Goal: Information Seeking & Learning: Learn about a topic

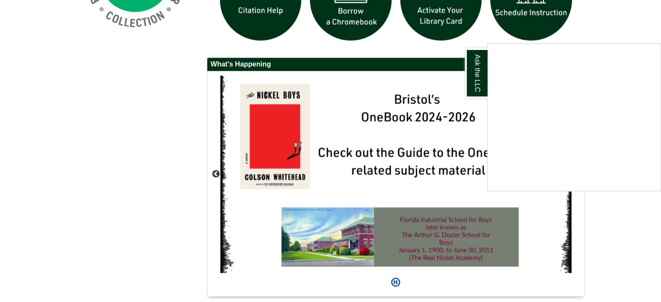
scroll to position [762, 0]
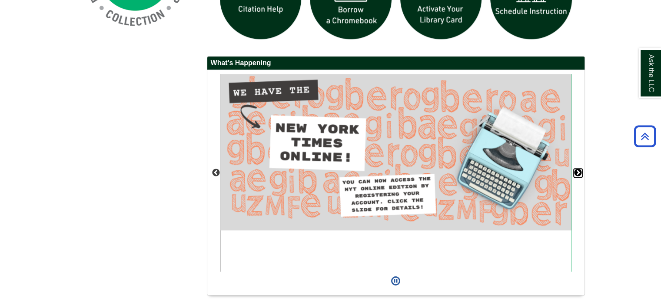
click at [580, 169] on button "Next" at bounding box center [578, 173] width 9 height 9
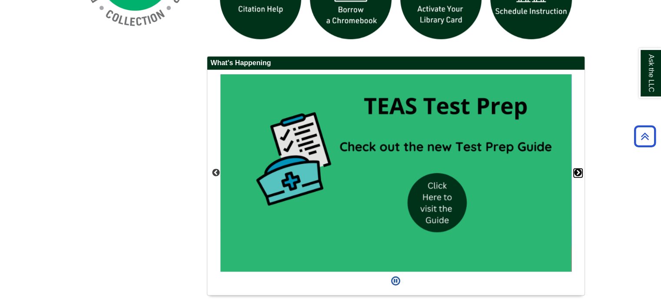
click at [580, 169] on button "Next" at bounding box center [578, 173] width 9 height 9
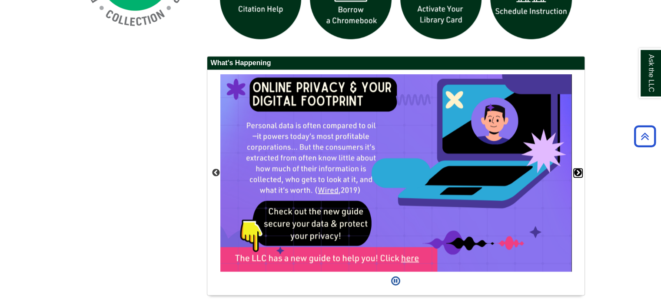
click at [580, 169] on button "Next" at bounding box center [578, 173] width 9 height 9
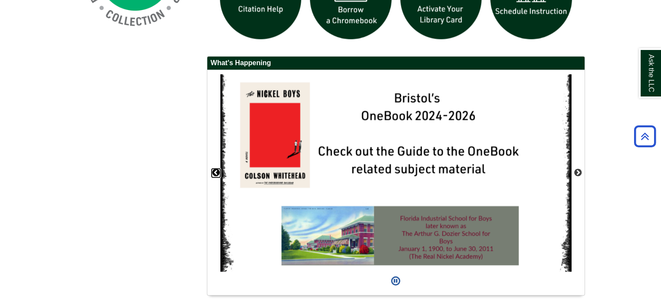
click at [217, 172] on button "Previous" at bounding box center [216, 173] width 9 height 9
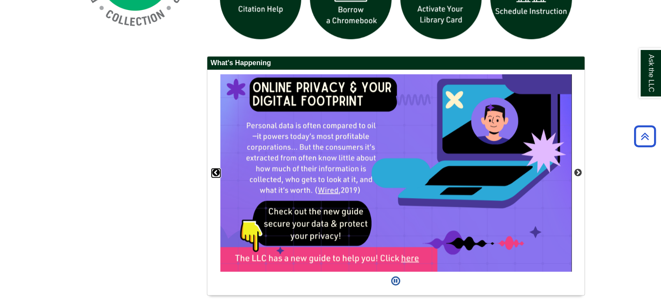
click at [217, 172] on button "Previous" at bounding box center [216, 173] width 9 height 9
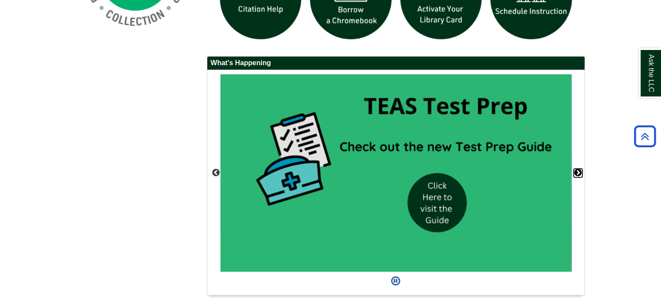
click at [578, 169] on button "Next" at bounding box center [578, 173] width 9 height 9
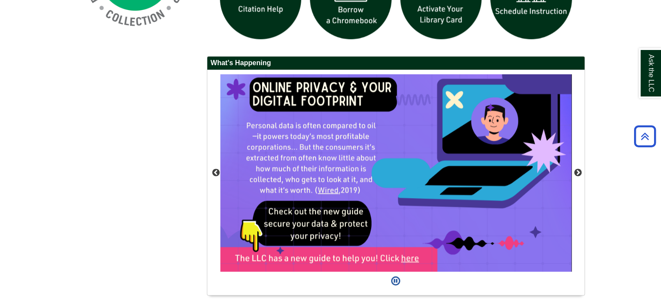
click at [161, 110] on div "Ask A Librarian Book A Librarian Chat with a Librarian" at bounding box center [331, 82] width 522 height 446
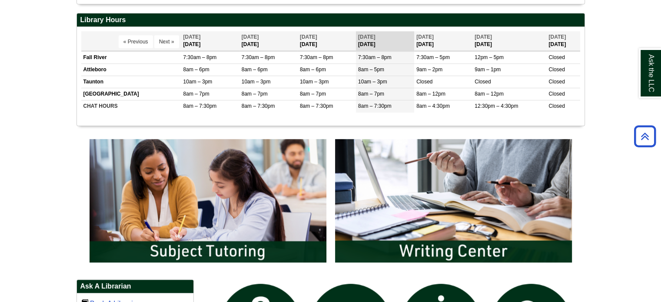
scroll to position [440, 0]
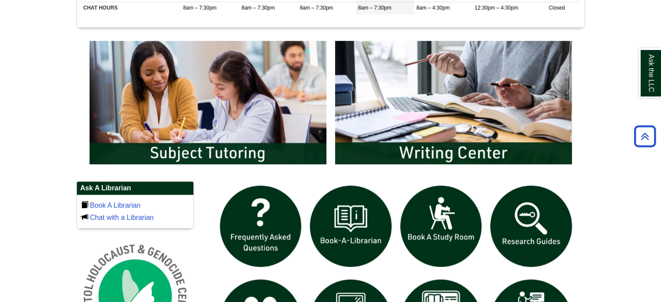
click at [660, 134] on body "Skip to Main Content Toggle navigation Home Access Services Access Services Pol…" at bounding box center [330, 106] width 661 height 1093
drag, startPoint x: 660, startPoint y: 134, endPoint x: 665, endPoint y: 193, distance: 59.3
click at [661, 193] on html "Skip to Main Content Toggle navigation Home Access Services Access Services Pol…" at bounding box center [330, 106] width 661 height 1093
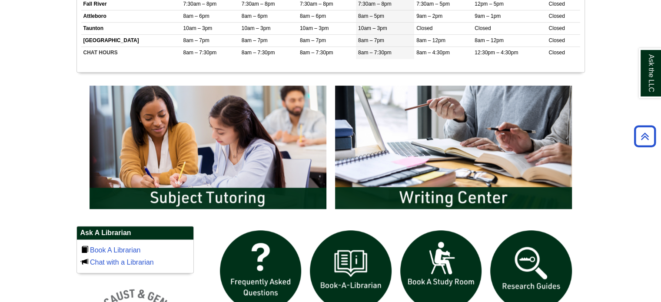
scroll to position [392, 0]
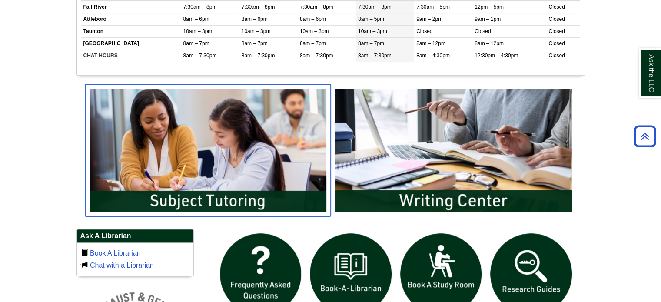
click at [235, 199] on img "slideshow" at bounding box center [208, 150] width 246 height 132
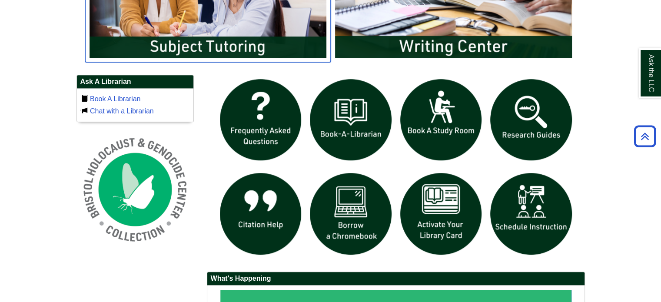
scroll to position [555, 0]
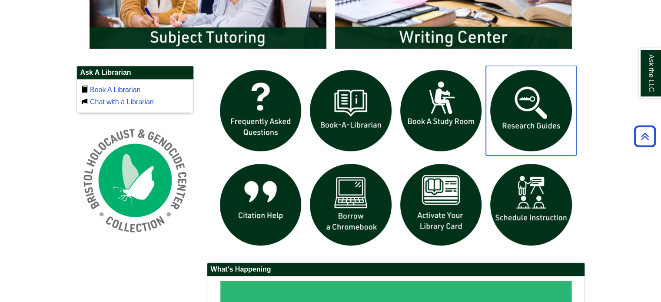
click at [536, 111] on img "slideshow" at bounding box center [531, 111] width 90 height 90
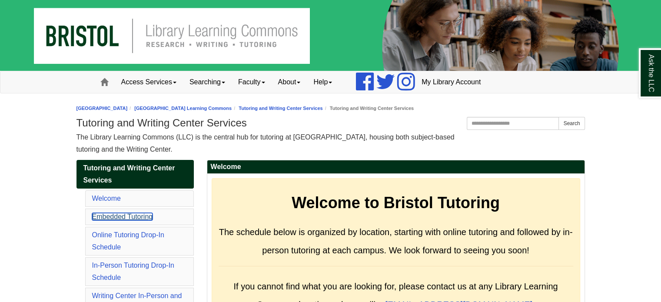
click at [137, 215] on link "Embedded Tutoring" at bounding box center [122, 216] width 61 height 7
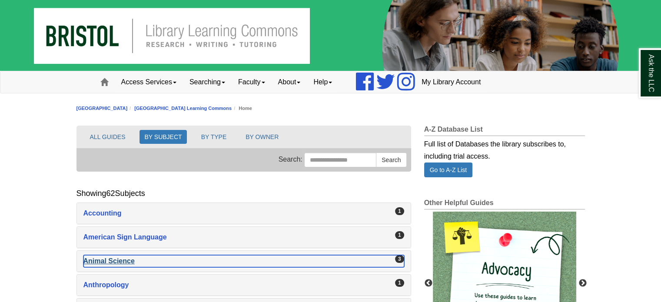
click at [126, 259] on div "Animal Science , 3 guides" at bounding box center [243, 261] width 321 height 12
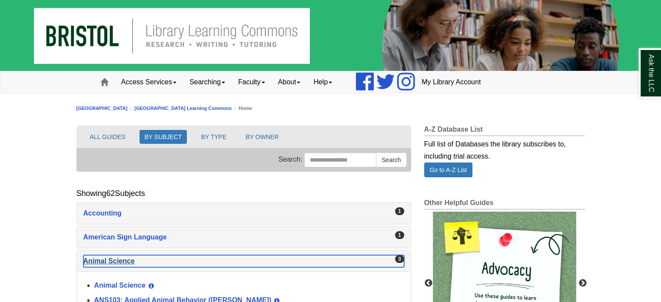
click at [126, 259] on div "Animal Science , 3 guides" at bounding box center [243, 261] width 321 height 12
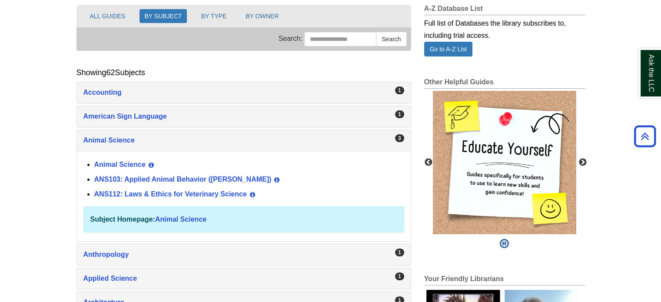
scroll to position [125, 0]
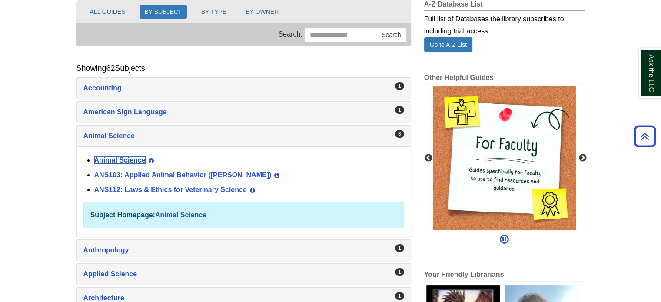
click at [106, 159] on link "Animal Science" at bounding box center [119, 160] width 51 height 7
